Goal: Transaction & Acquisition: Purchase product/service

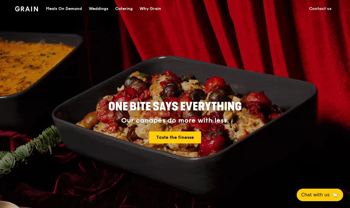
click at [129, 11] on div "Catering" at bounding box center [124, 8] width 18 height 17
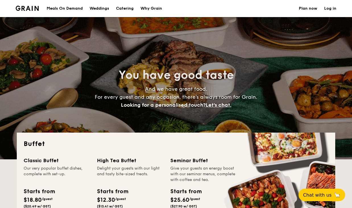
select select
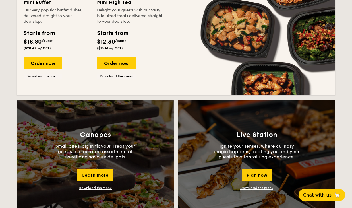
scroll to position [414, 0]
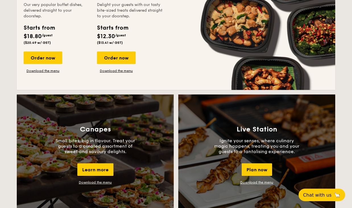
click at [116, 70] on link "Download the menu" at bounding box center [116, 70] width 39 height 5
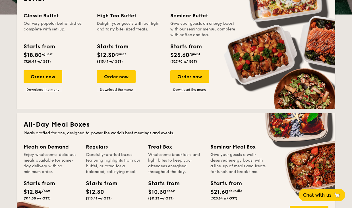
scroll to position [72, 0]
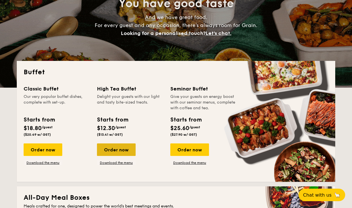
click at [114, 151] on div "Order now" at bounding box center [116, 149] width 39 height 12
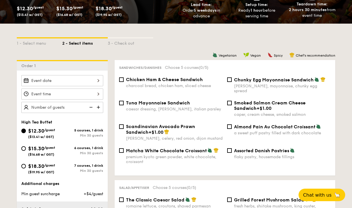
scroll to position [101, 0]
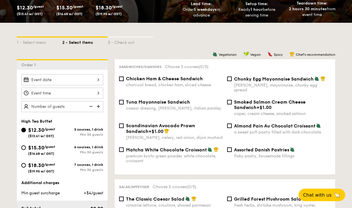
select select
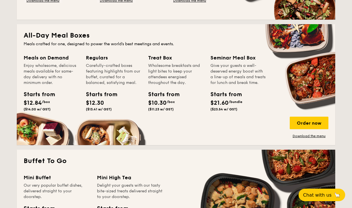
scroll to position [237, 0]
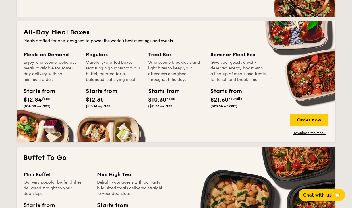
click at [171, 54] on div "Treat Box" at bounding box center [175, 55] width 55 height 8
click at [163, 54] on div "Treat Box" at bounding box center [175, 55] width 55 height 8
click at [312, 116] on div "Order now" at bounding box center [308, 119] width 39 height 12
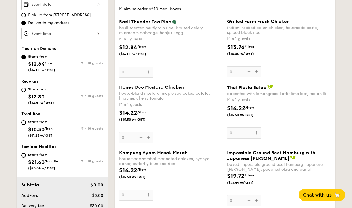
scroll to position [177, 0]
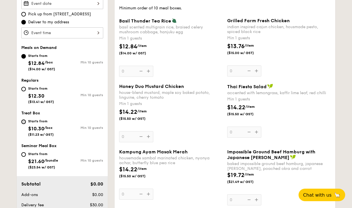
click at [22, 121] on input "Starts from $10.30 /box ($11.23 w/ GST) Min 10 guests" at bounding box center [23, 121] width 5 height 5
radio input "true"
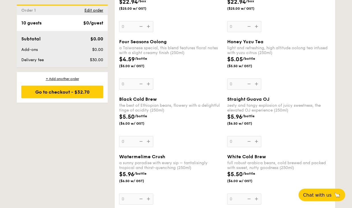
scroll to position [1052, 0]
